Goal: Entertainment & Leisure: Consume media (video, audio)

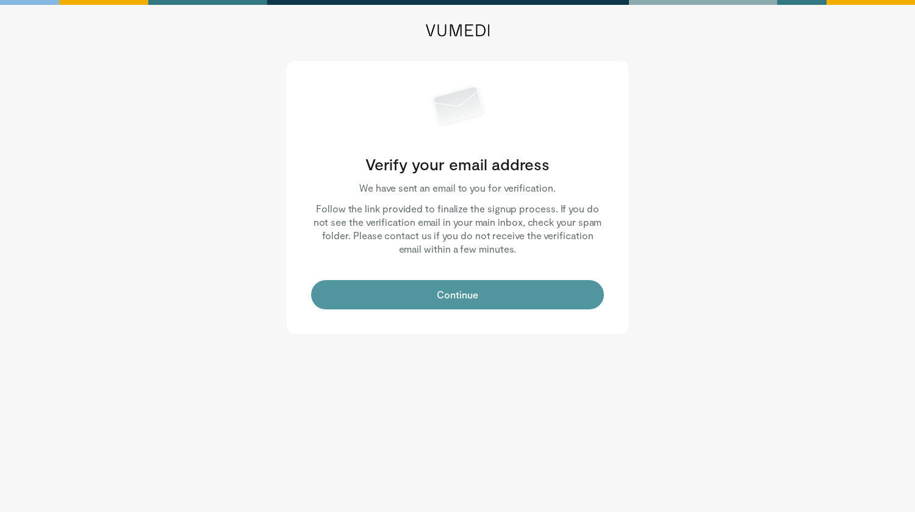
click at [460, 298] on button "Continue" at bounding box center [457, 294] width 293 height 29
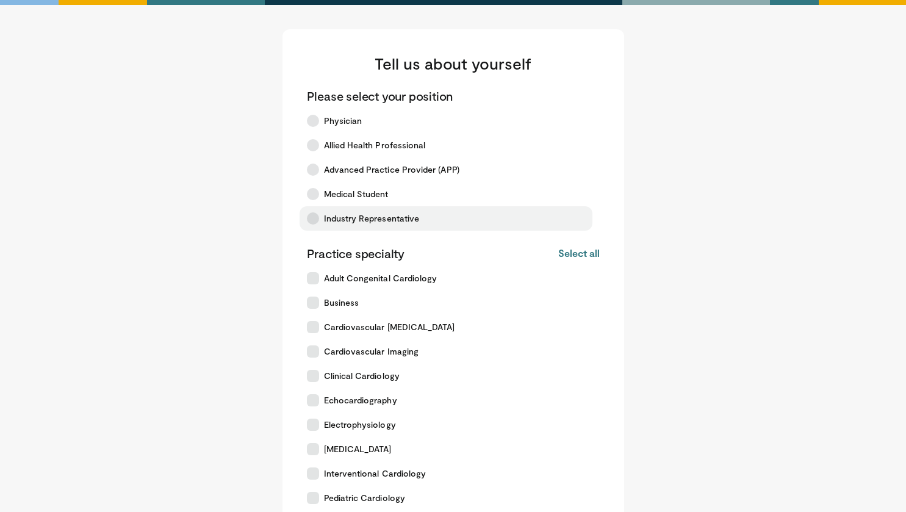
click at [313, 220] on icon at bounding box center [313, 218] width 12 height 12
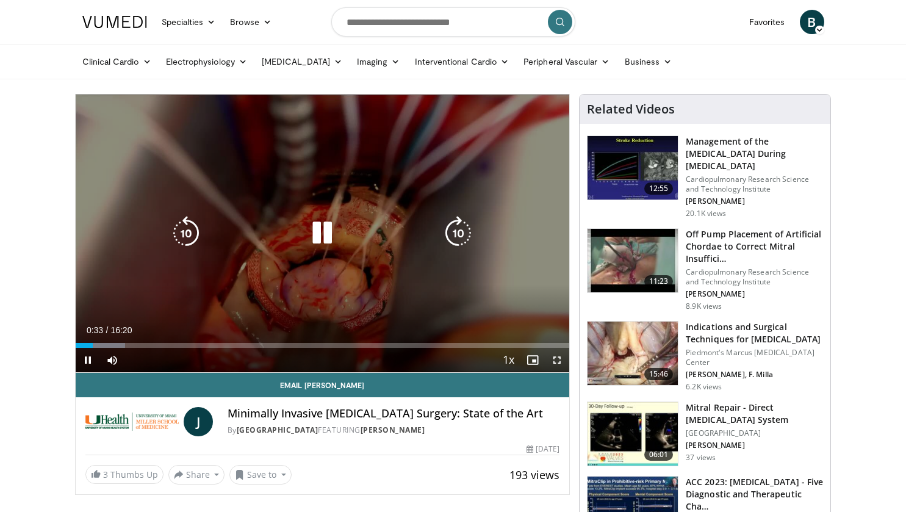
click at [321, 230] on icon "Video Player" at bounding box center [322, 233] width 34 height 34
click at [315, 240] on icon "Video Player" at bounding box center [322, 233] width 34 height 34
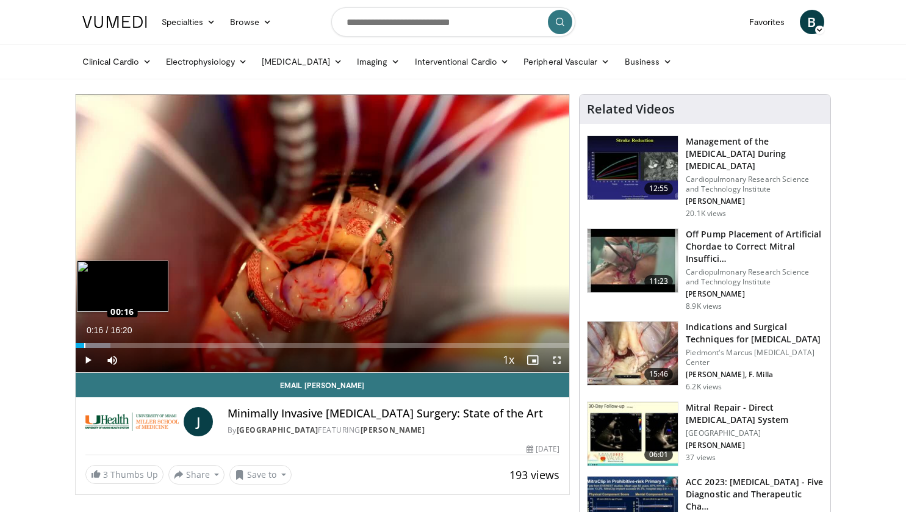
drag, startPoint x: 102, startPoint y: 346, endPoint x: 84, endPoint y: 346, distance: 18.9
click at [84, 346] on div "00:16" at bounding box center [80, 345] width 9 height 5
click at [77, 346] on div "Loaded : 8.09% 00:04 00:07" at bounding box center [323, 345] width 494 height 5
click at [86, 360] on span "Video Player" at bounding box center [88, 360] width 24 height 24
click at [87, 361] on span "Video Player" at bounding box center [88, 360] width 24 height 24
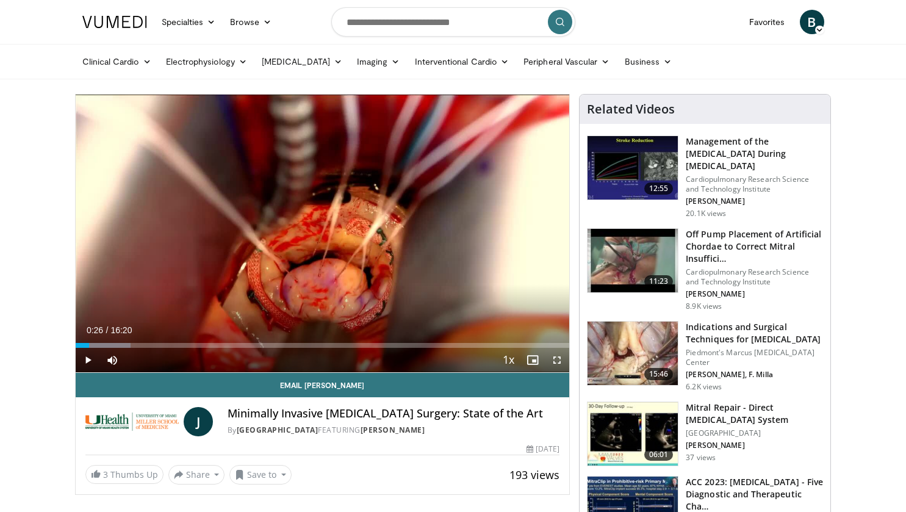
click at [88, 345] on div "00:26" at bounding box center [82, 345] width 13 height 5
click at [556, 356] on span "Video Player" at bounding box center [557, 360] width 24 height 24
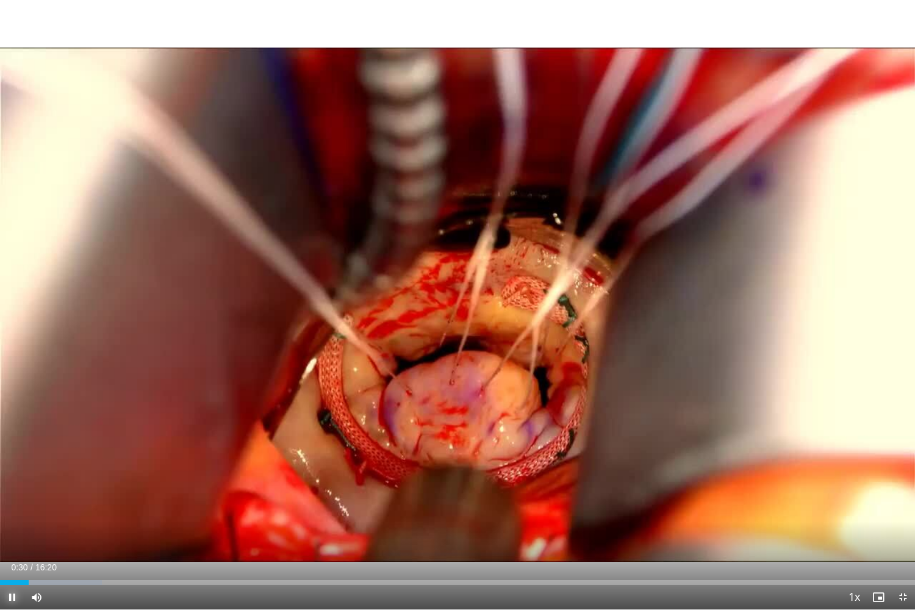
click at [13, 511] on span "Video Player" at bounding box center [12, 597] width 24 height 24
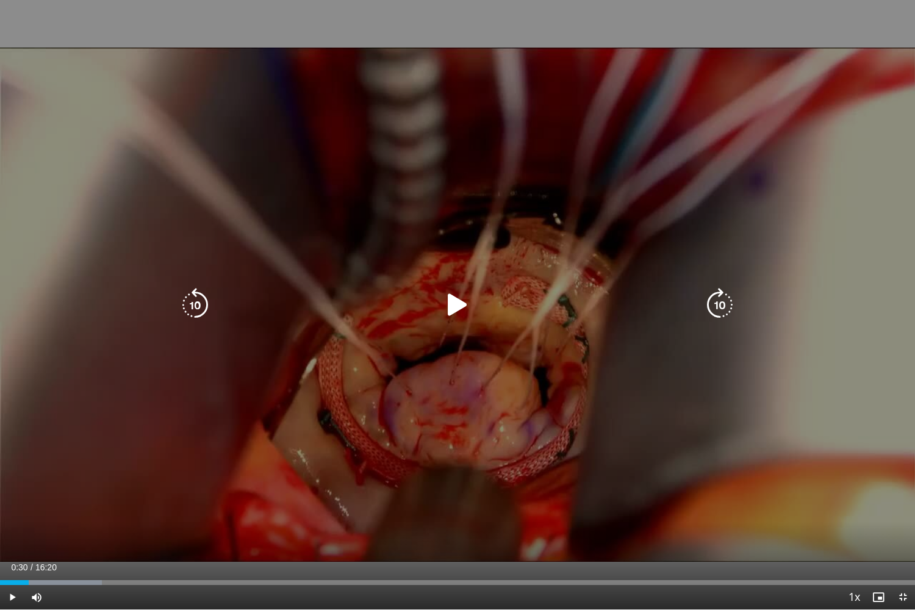
click at [460, 305] on icon "Video Player" at bounding box center [457, 305] width 34 height 34
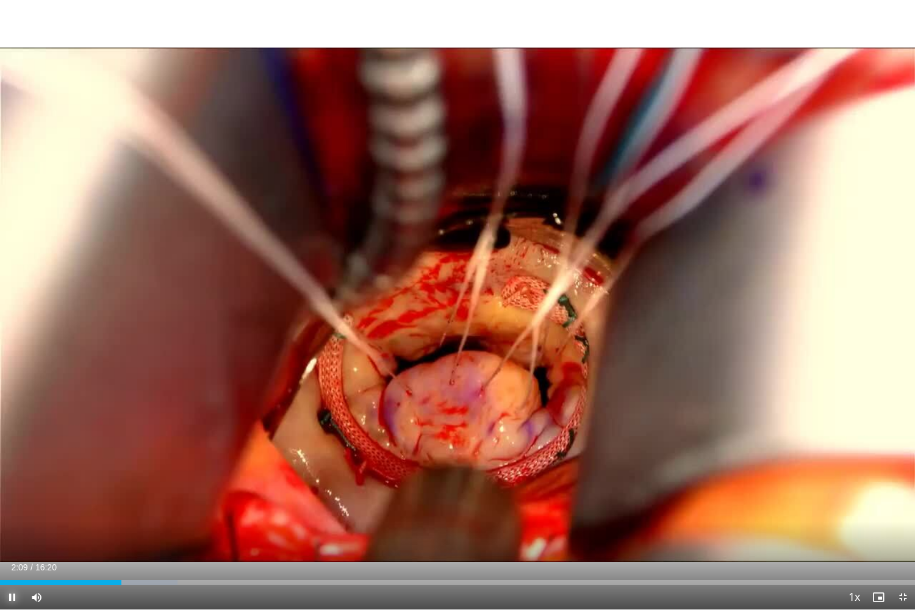
click at [9, 511] on span "Video Player" at bounding box center [12, 597] width 24 height 24
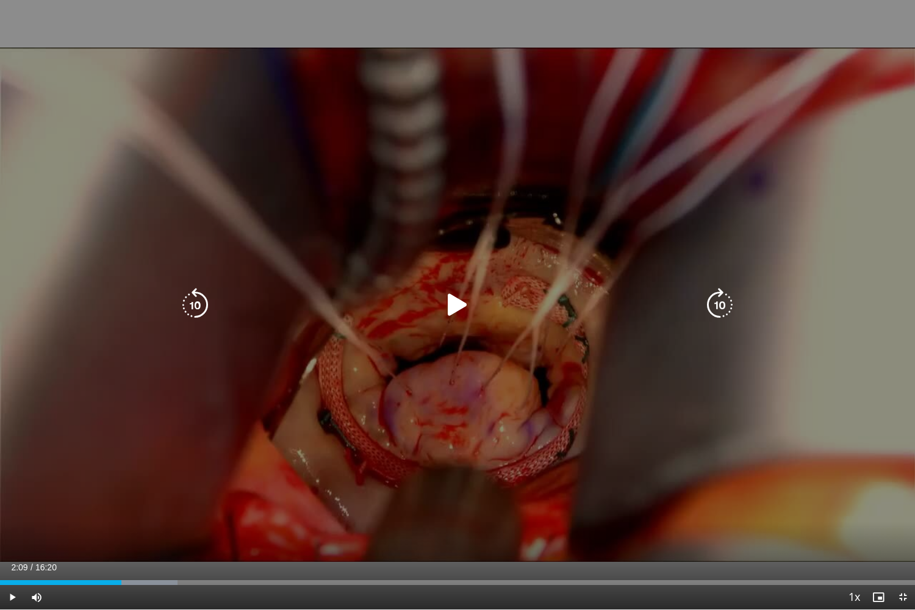
click at [453, 304] on icon "Video Player" at bounding box center [457, 305] width 34 height 34
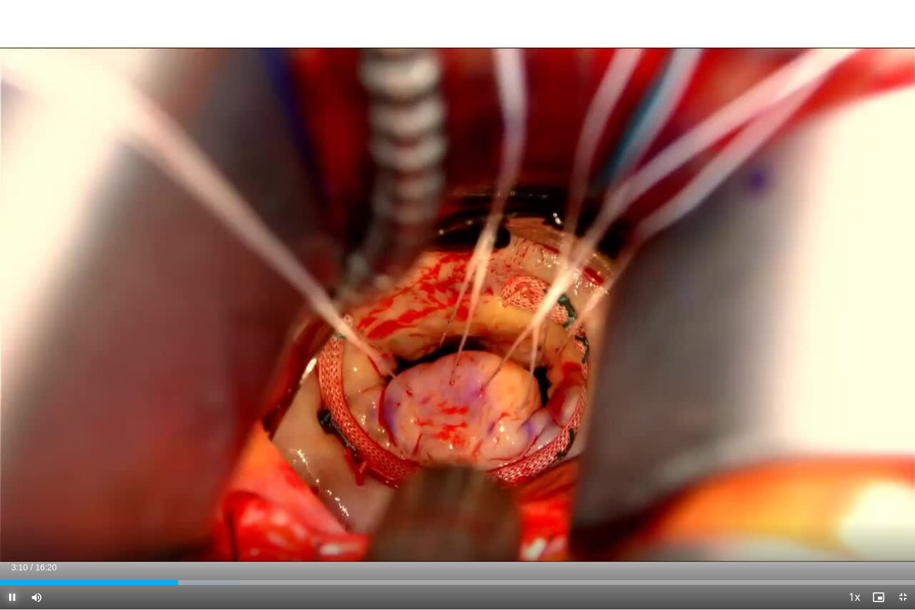
click at [10, 511] on span "Video Player" at bounding box center [12, 597] width 24 height 24
click at [12, 511] on span "Video Player" at bounding box center [12, 597] width 24 height 24
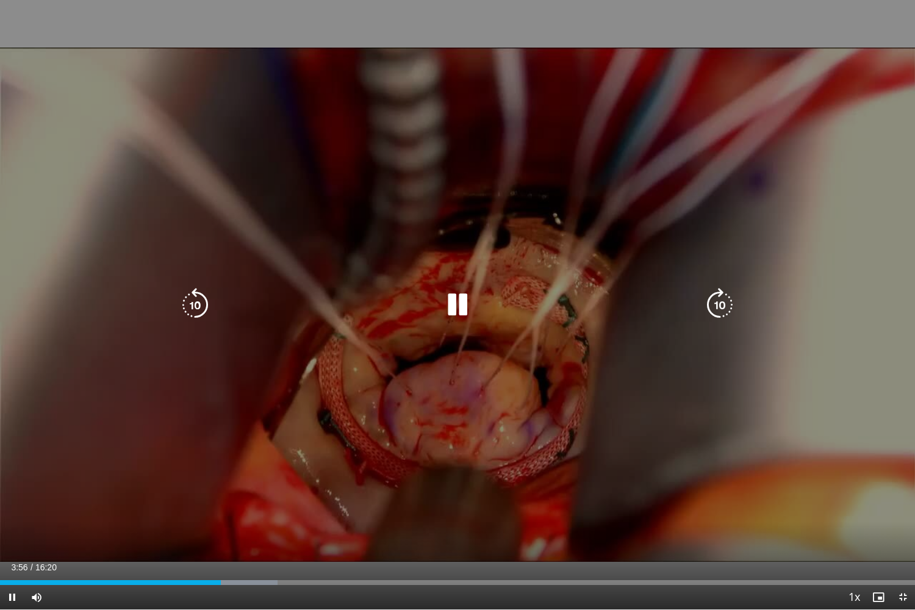
click at [793, 406] on div "10 seconds Tap to unmute" at bounding box center [457, 304] width 915 height 609
click at [453, 304] on icon "Video Player" at bounding box center [457, 305] width 34 height 34
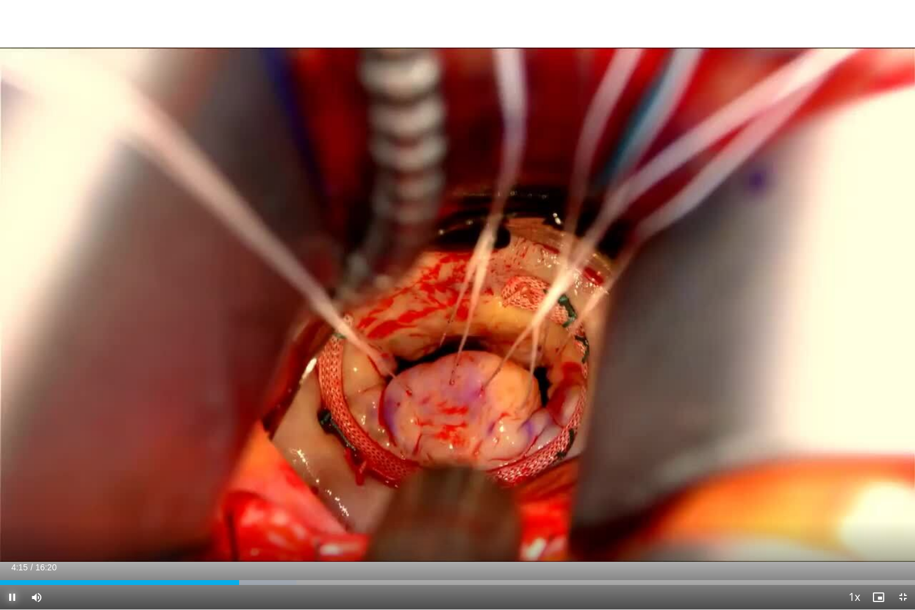
click at [12, 511] on span "Video Player" at bounding box center [12, 597] width 24 height 24
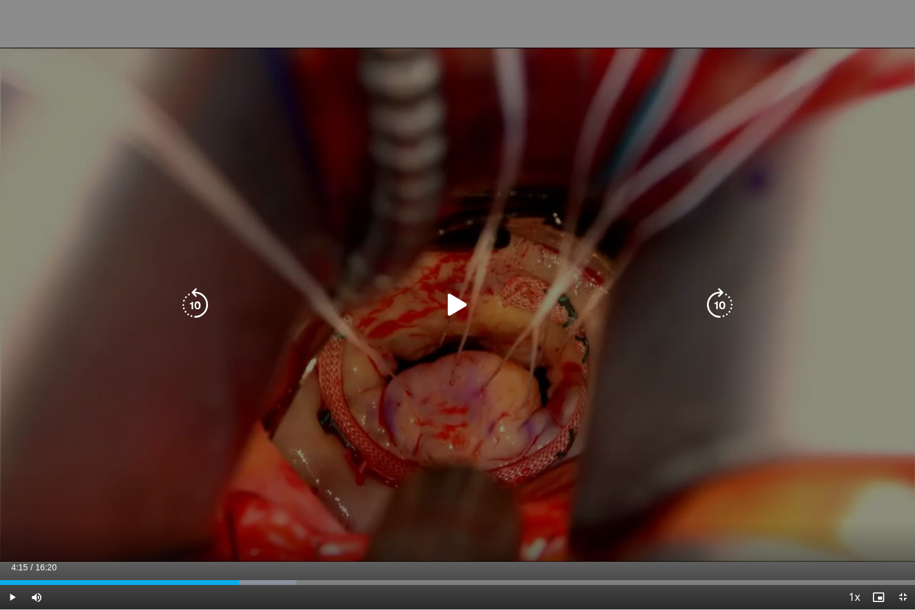
click at [726, 300] on icon "Video Player" at bounding box center [720, 305] width 34 height 34
click at [718, 304] on icon "Video Player" at bounding box center [720, 305] width 34 height 34
click at [203, 300] on icon "Video Player" at bounding box center [195, 305] width 34 height 34
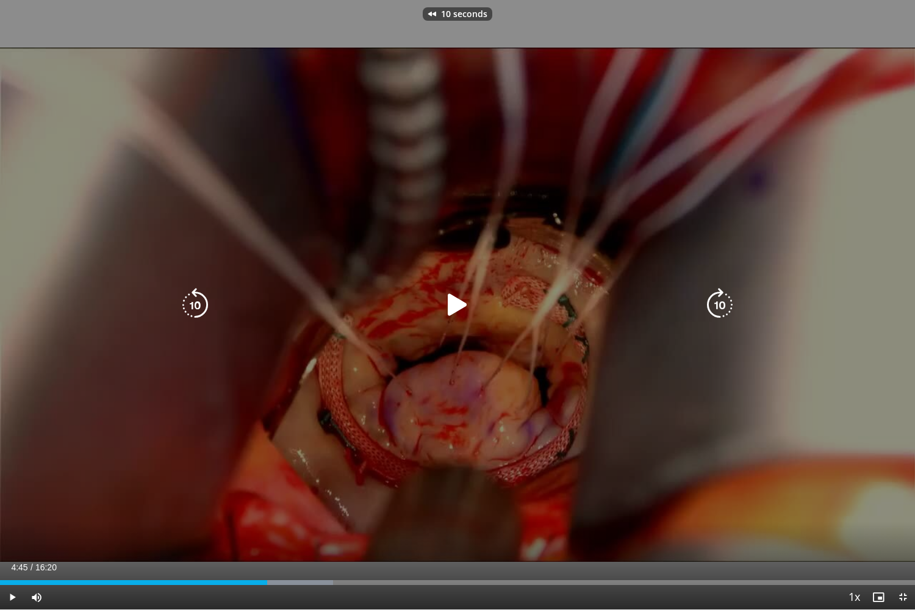
click at [202, 300] on icon "Video Player" at bounding box center [195, 305] width 34 height 34
click at [461, 302] on icon "Video Player" at bounding box center [457, 305] width 34 height 34
click at [203, 307] on icon "Video Player" at bounding box center [195, 305] width 34 height 34
click at [594, 386] on div "10 seconds Tap to unmute" at bounding box center [457, 304] width 915 height 609
click at [446, 302] on icon "Video Player" at bounding box center [457, 305] width 34 height 34
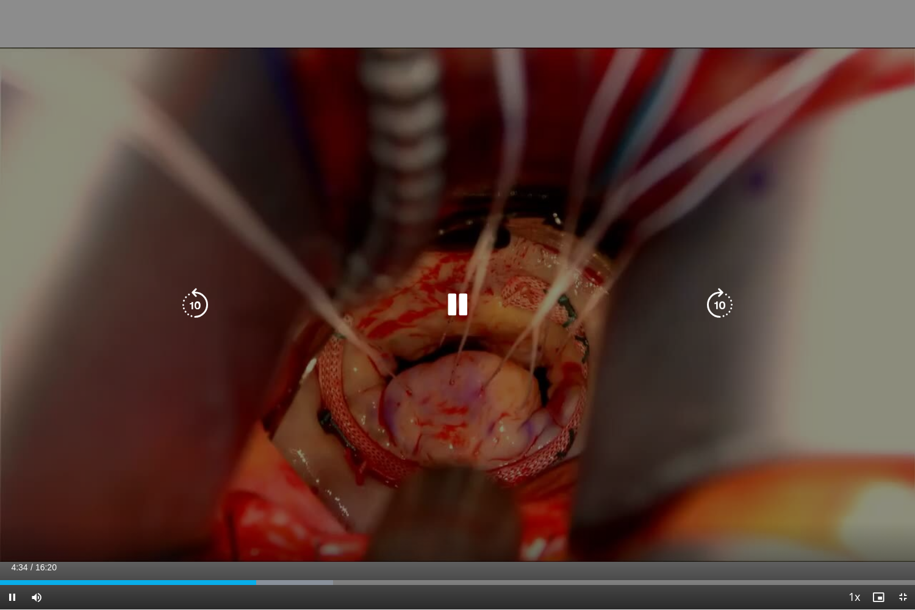
click at [620, 367] on div "10 seconds Tap to unmute" at bounding box center [457, 304] width 915 height 609
click at [651, 426] on div "10 seconds Tap to unmute" at bounding box center [457, 304] width 915 height 609
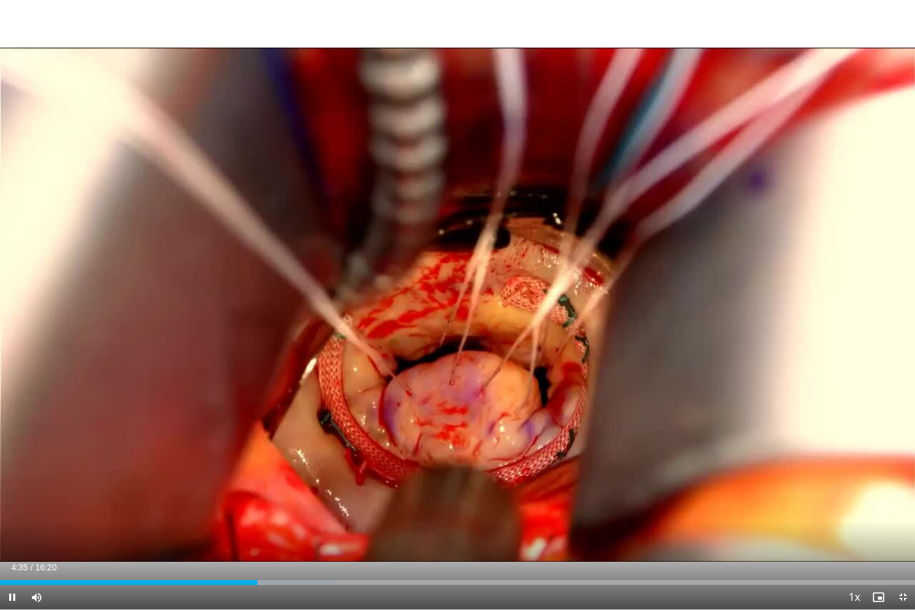
click at [655, 511] on div "Current Time 4:35 / Duration 16:20 Pause Skip Backward Skip Forward Mute Loaded…" at bounding box center [457, 597] width 915 height 24
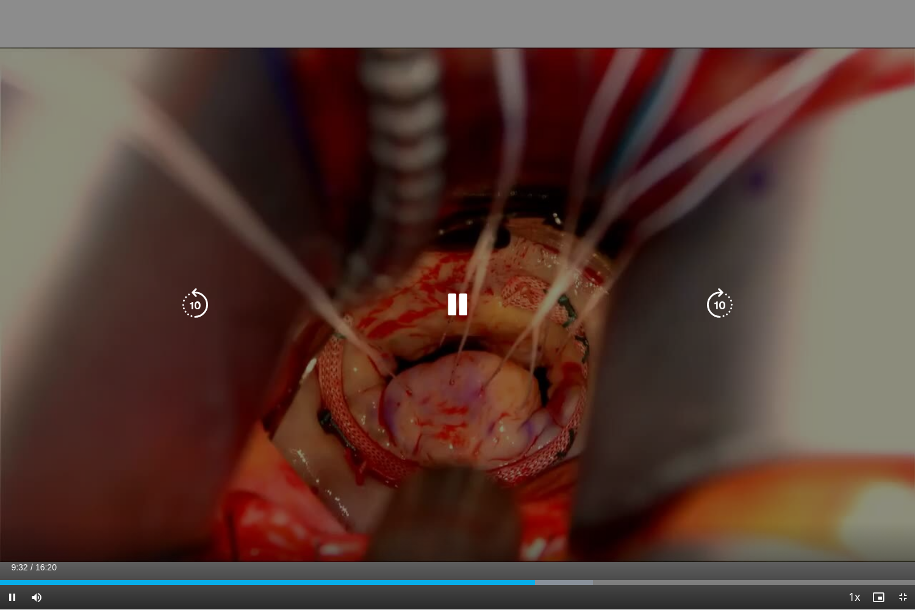
click at [467, 308] on icon "Video Player" at bounding box center [457, 305] width 34 height 34
click at [454, 307] on icon "Video Player" at bounding box center [457, 305] width 34 height 34
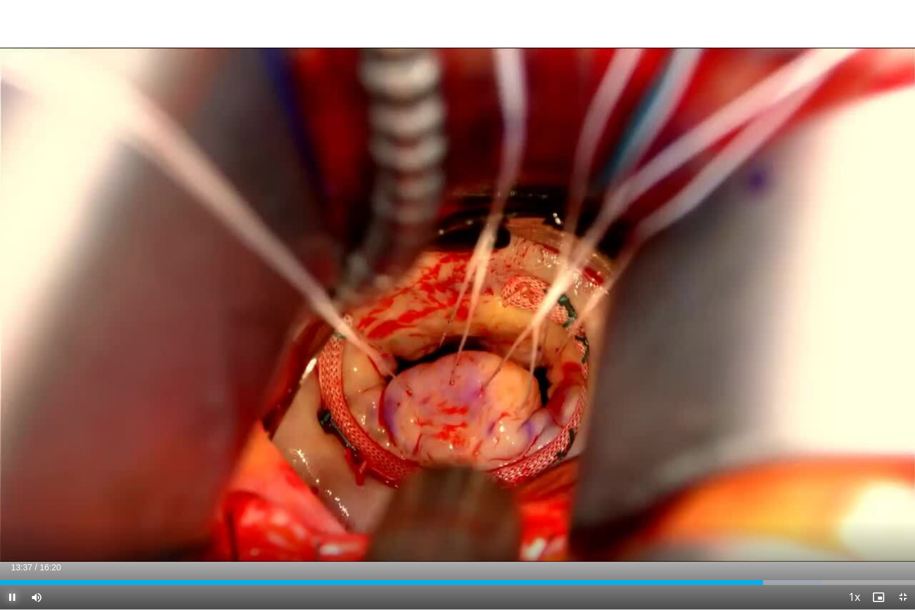
click at [13, 511] on span "Video Player" at bounding box center [12, 597] width 24 height 24
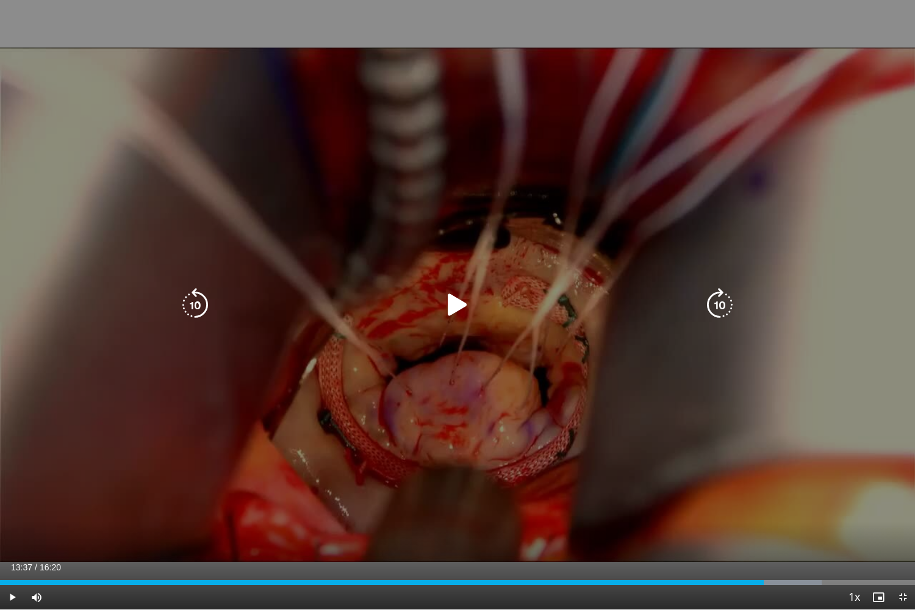
click at [457, 306] on icon "Video Player" at bounding box center [457, 305] width 34 height 34
click at [718, 302] on icon "Video Player" at bounding box center [720, 305] width 34 height 34
